Goal: Find specific page/section: Find specific page/section

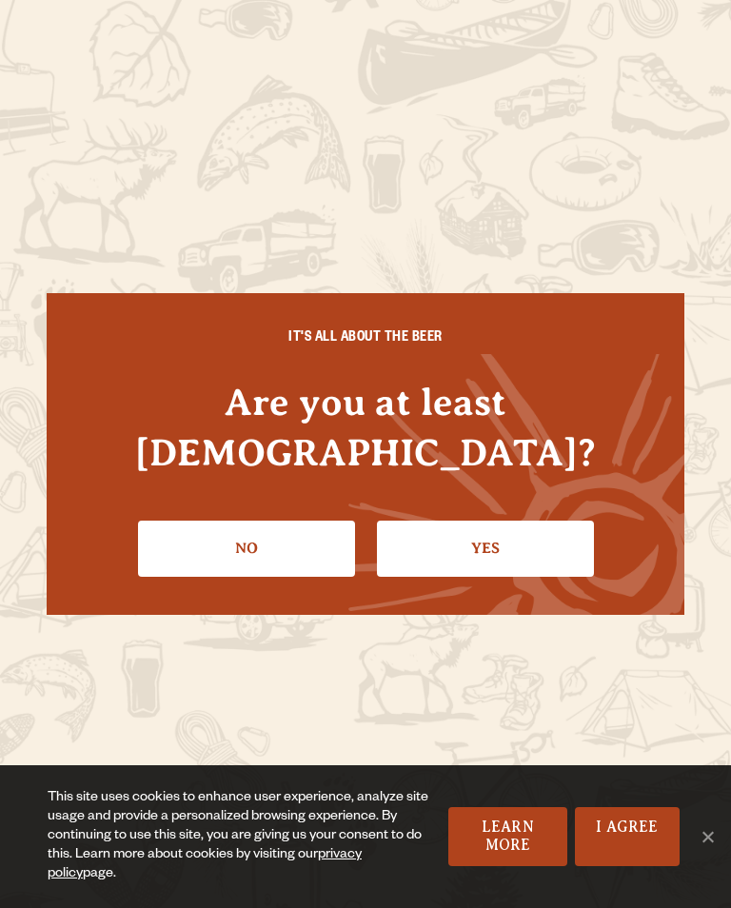
click at [459, 563] on link "Yes" at bounding box center [485, 548] width 217 height 55
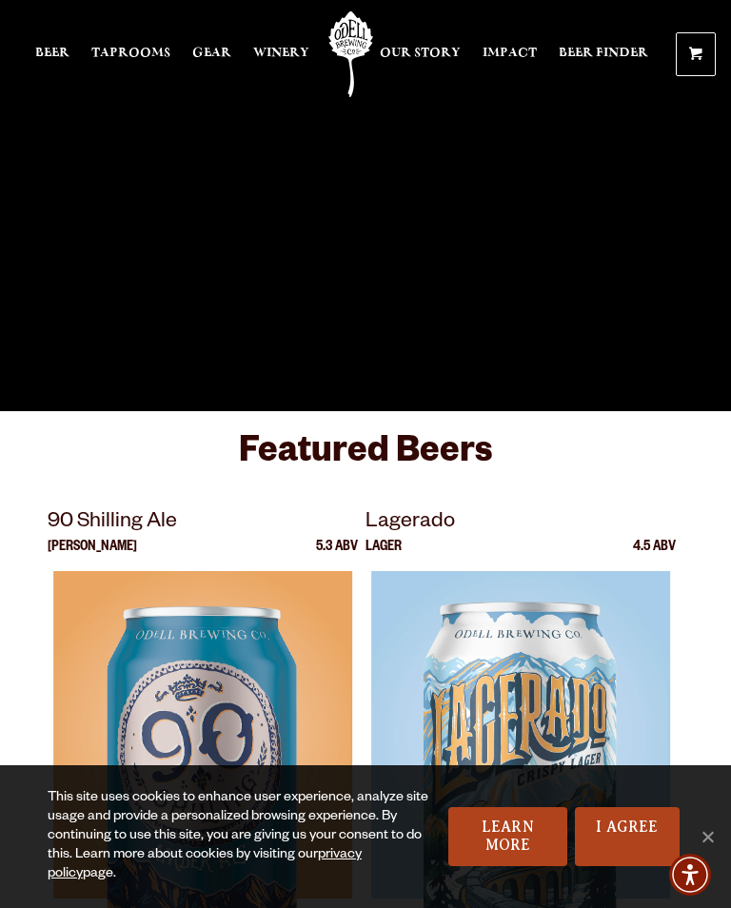
click at [133, 48] on span "Taprooms" at bounding box center [130, 53] width 79 height 15
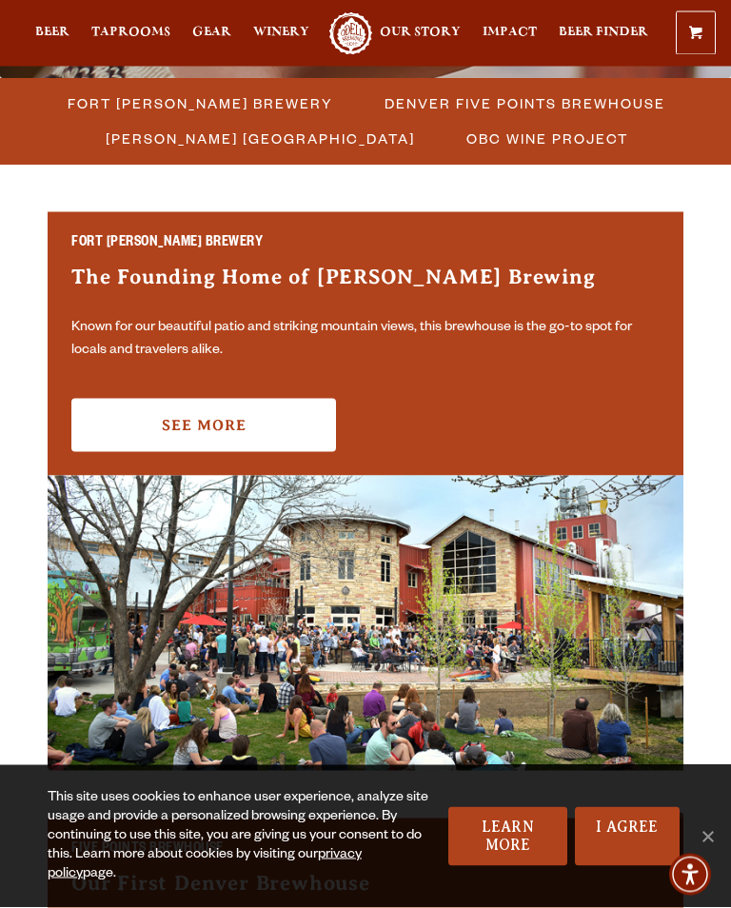
scroll to position [540, 0]
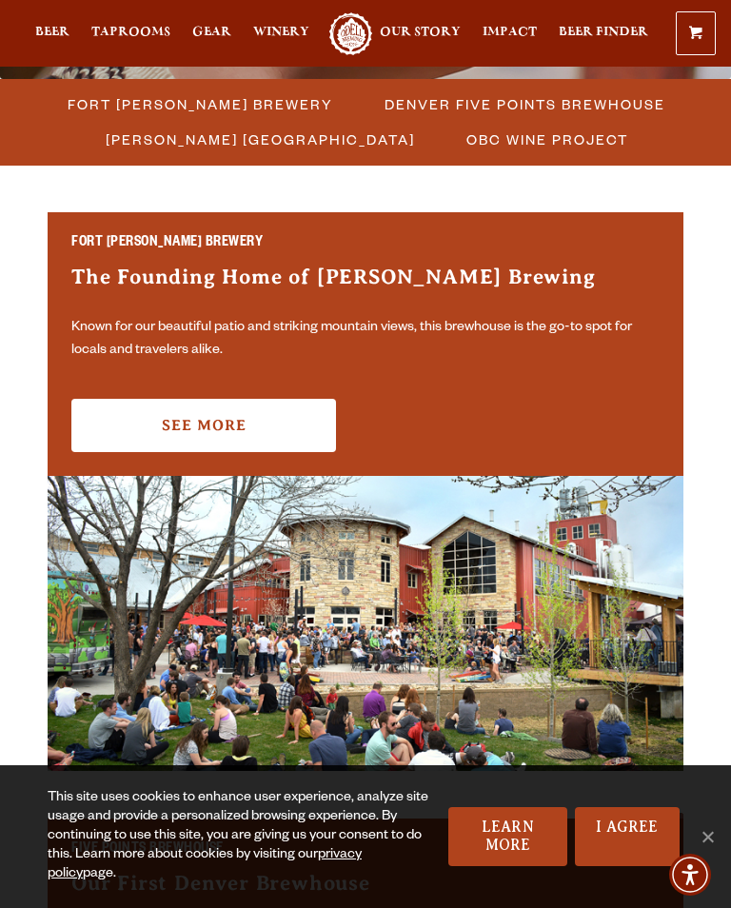
click at [206, 427] on link "See More" at bounding box center [203, 425] width 265 height 53
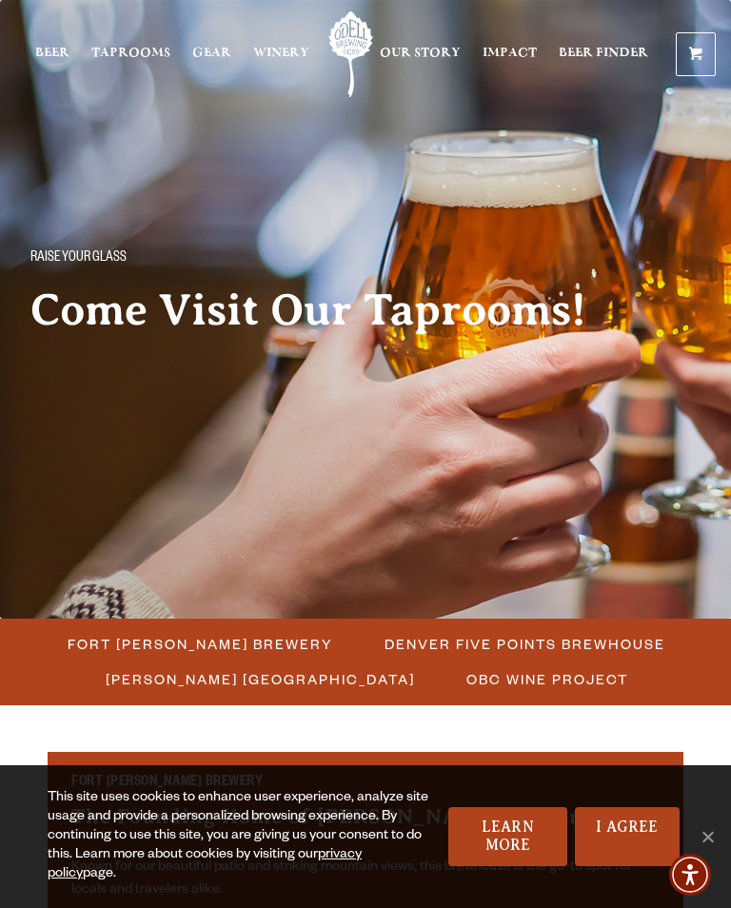
scroll to position [570, 0]
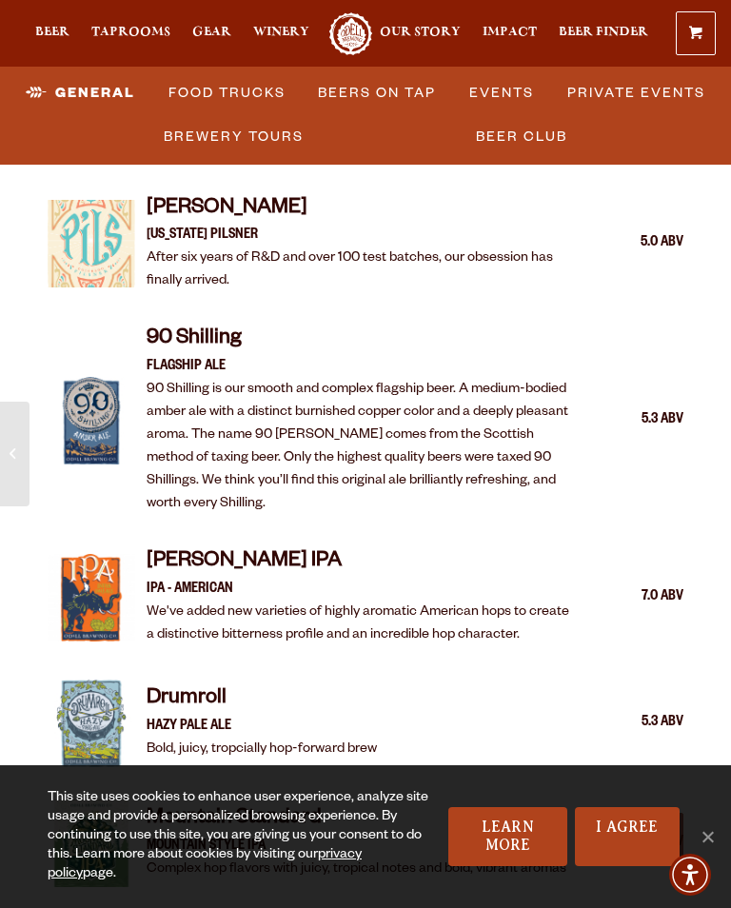
scroll to position [2557, 0]
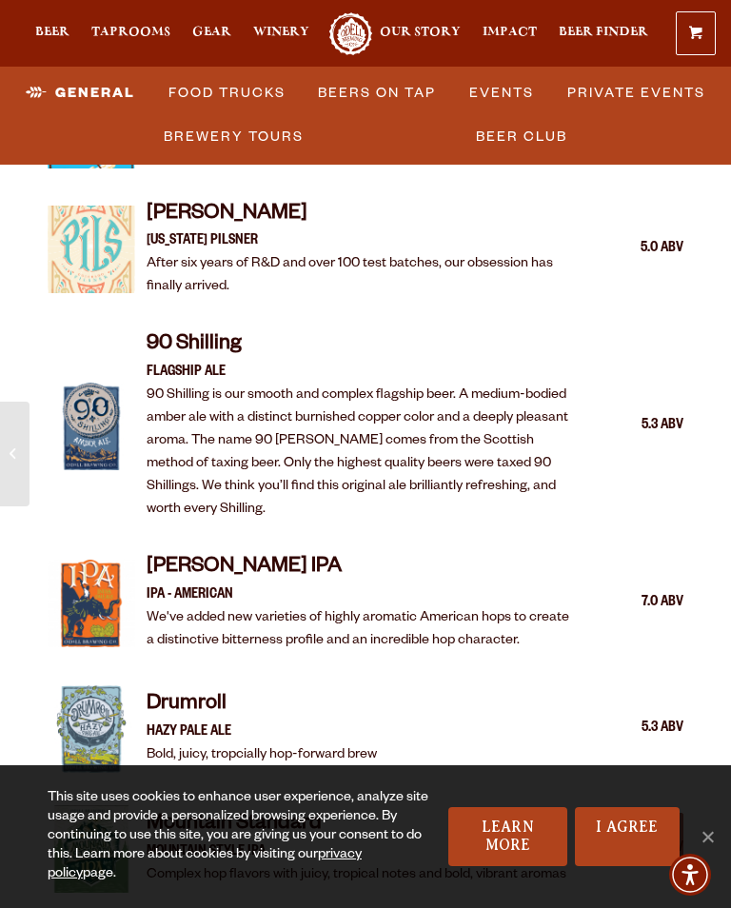
click at [682, 433] on div "90 Shilling FLAGSHIP ALE 90 Shilling is our smooth and complex flagship beer. A…" at bounding box center [415, 426] width 537 height 190
